Goal: Information Seeking & Learning: Learn about a topic

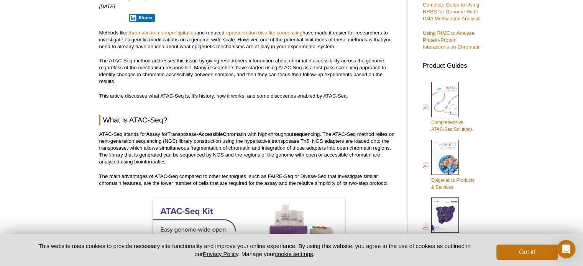
scroll to position [280, 0]
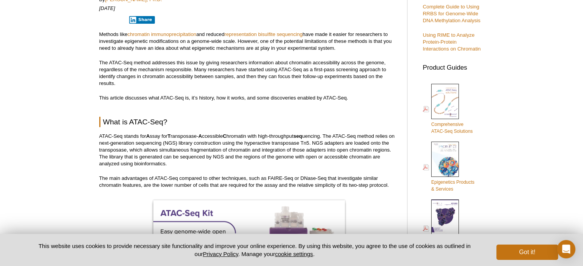
click at [195, 48] on p "Methods like chromatin immunoprecipitation and reduced representation bisulfite…" at bounding box center [249, 41] width 300 height 21
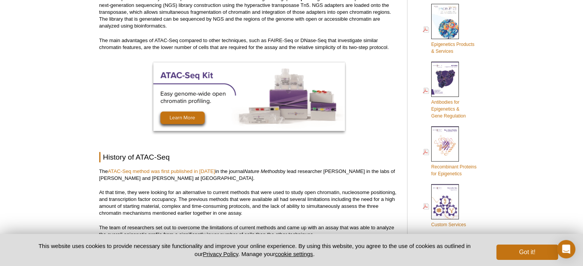
scroll to position [385, 0]
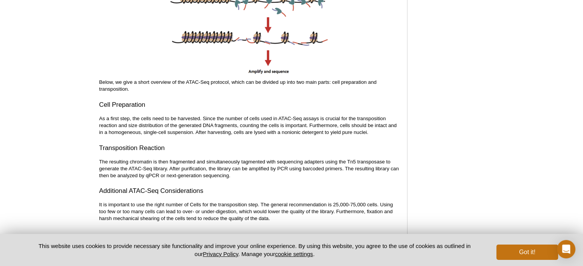
scroll to position [1001, 0]
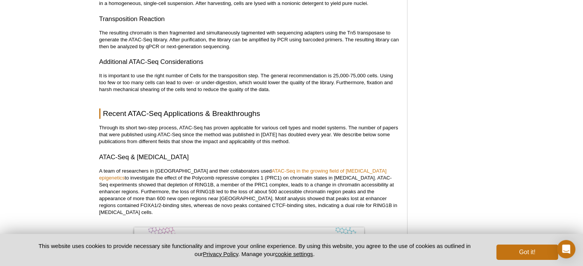
scroll to position [1119, 0]
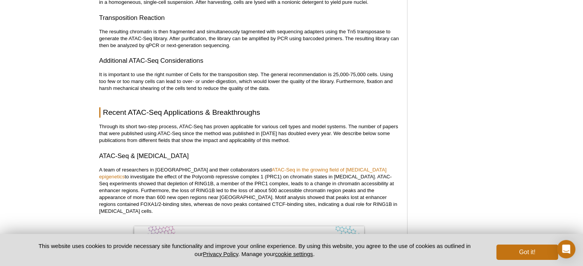
click at [252, 32] on p "The resulting chromatin is then fragmented and simultaneously tagmented with se…" at bounding box center [249, 38] width 300 height 21
drag, startPoint x: 347, startPoint y: 31, endPoint x: 383, endPoint y: 30, distance: 36.0
click at [383, 30] on p "The resulting chromatin is then fragmented and simultaneously tagmented with se…" at bounding box center [249, 38] width 300 height 21
copy p "Tn5 transposase"
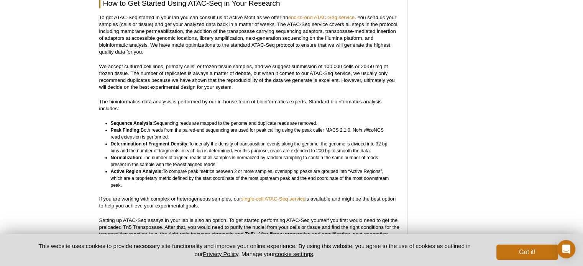
scroll to position [2040, 0]
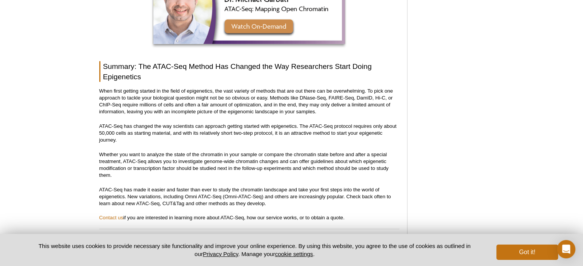
scroll to position [2377, 0]
